Goal: Find specific page/section: Find specific page/section

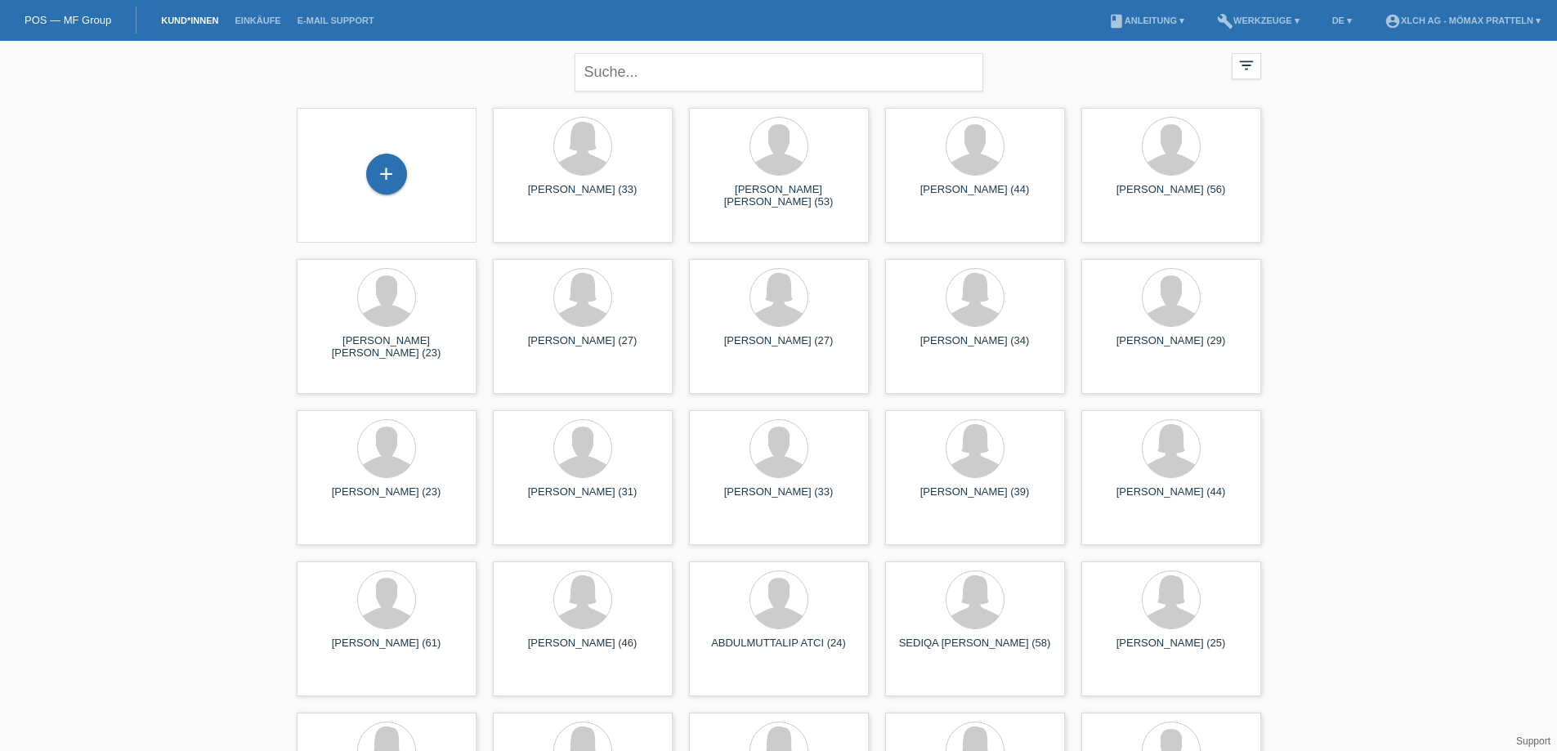
click at [695, 52] on div "close" at bounding box center [779, 70] width 409 height 59
click at [692, 65] on input "text" at bounding box center [779, 72] width 409 height 38
type input "Goluch"
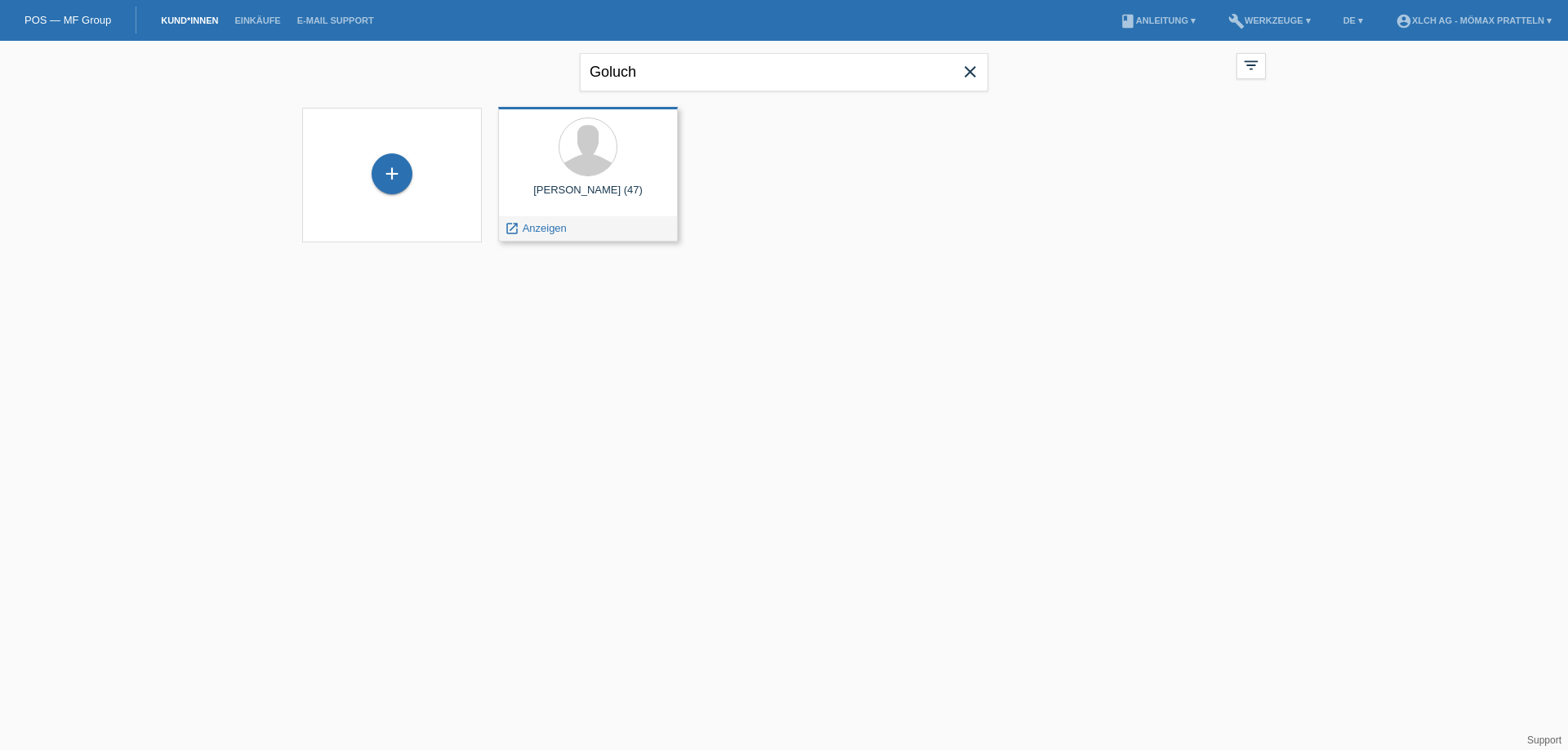
click at [637, 188] on div "Goluch Grzegorz (47)" at bounding box center [588, 197] width 154 height 26
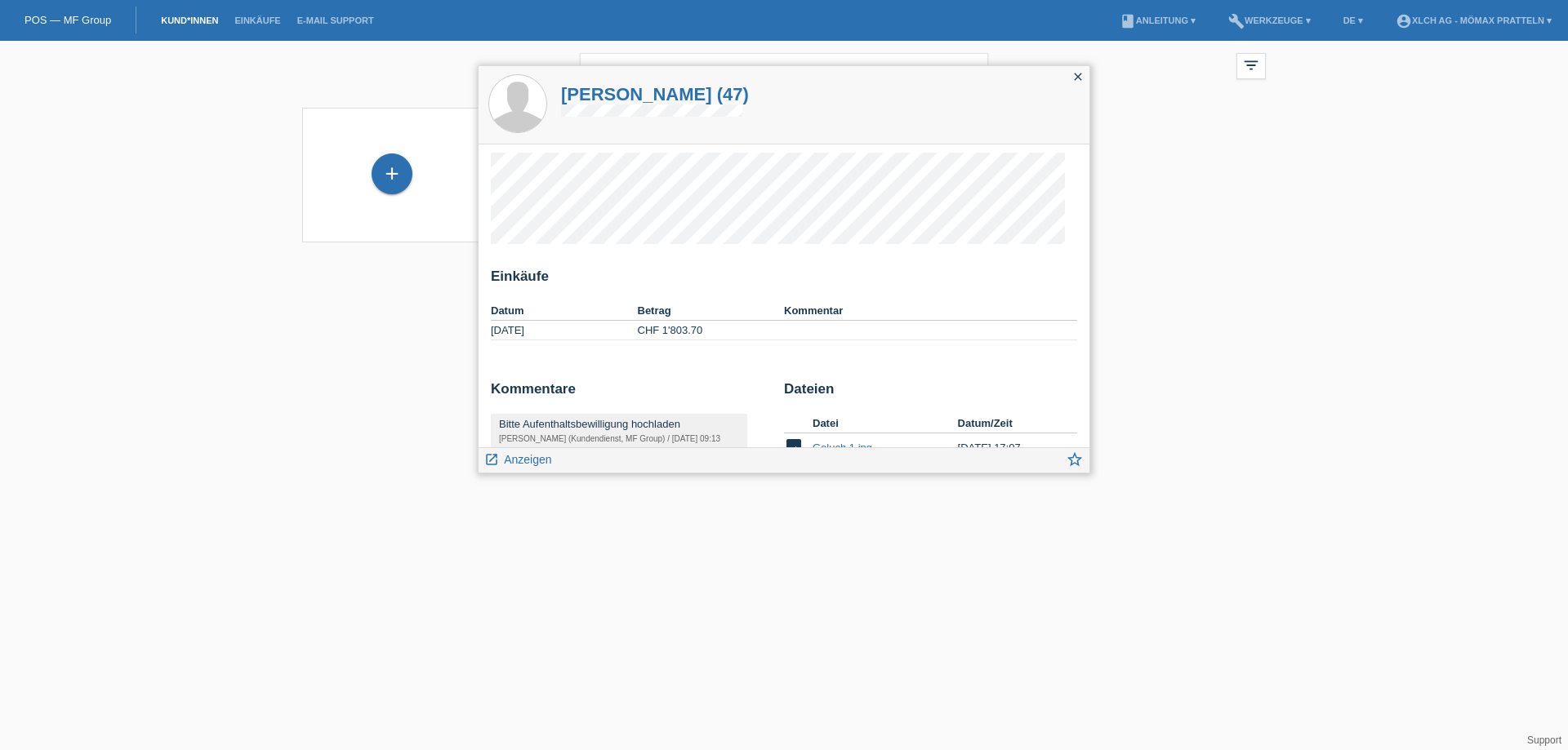
scroll to position [105, 0]
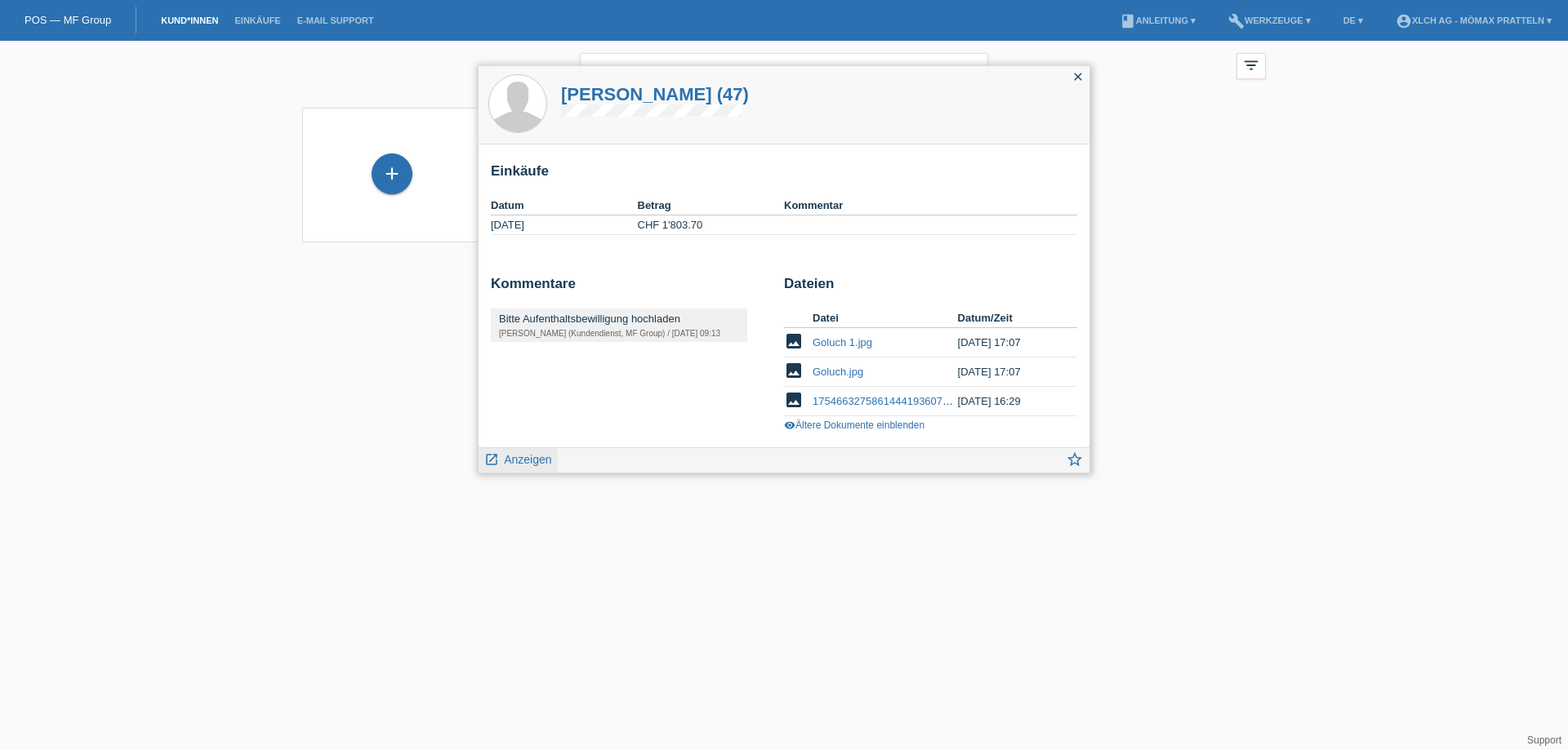
click at [534, 456] on span "Anzeigen" at bounding box center [526, 459] width 47 height 13
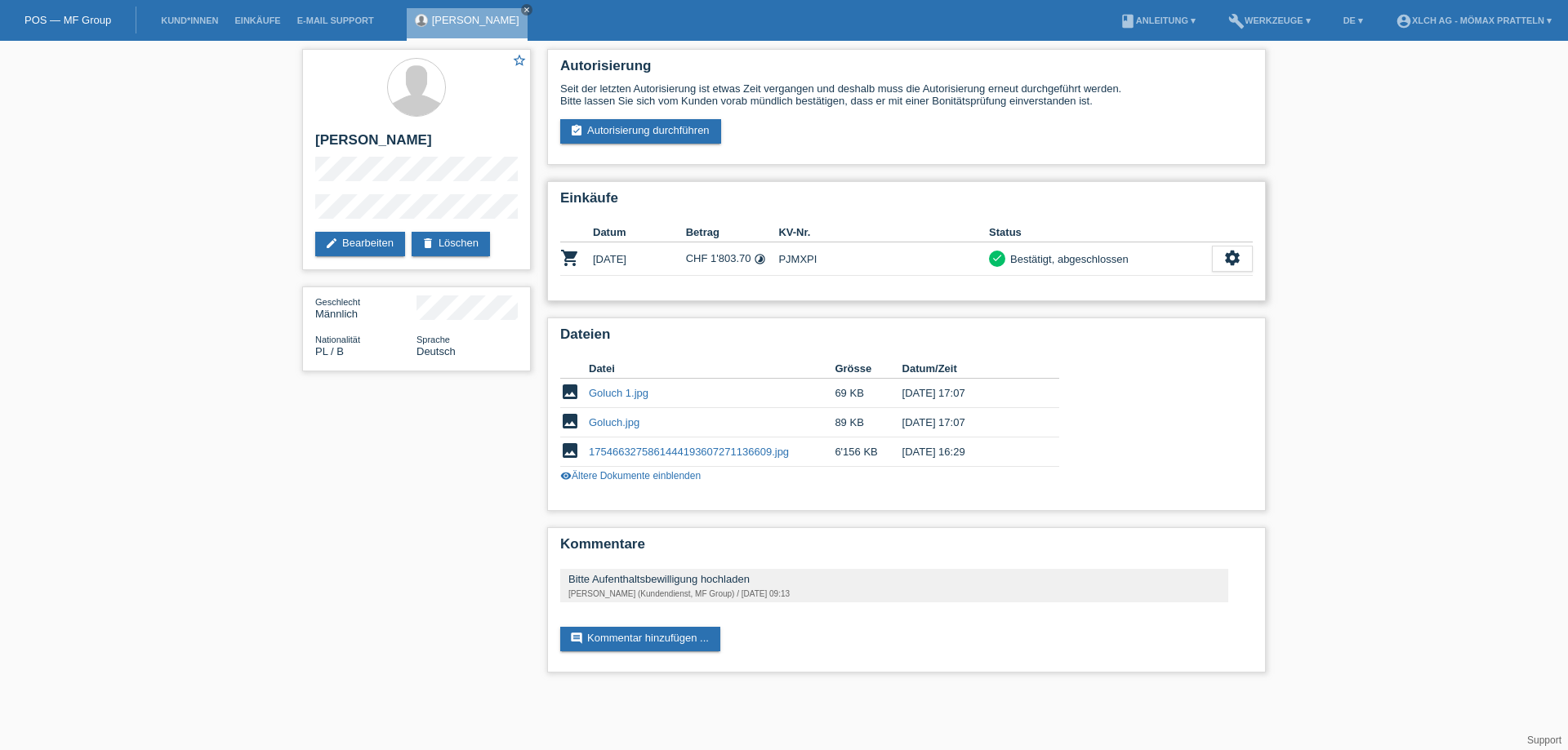
click at [794, 261] on td "PJMXPI" at bounding box center [883, 260] width 211 height 34
copy td "PJMXPI"
